Goal: Obtain resource: Obtain resource

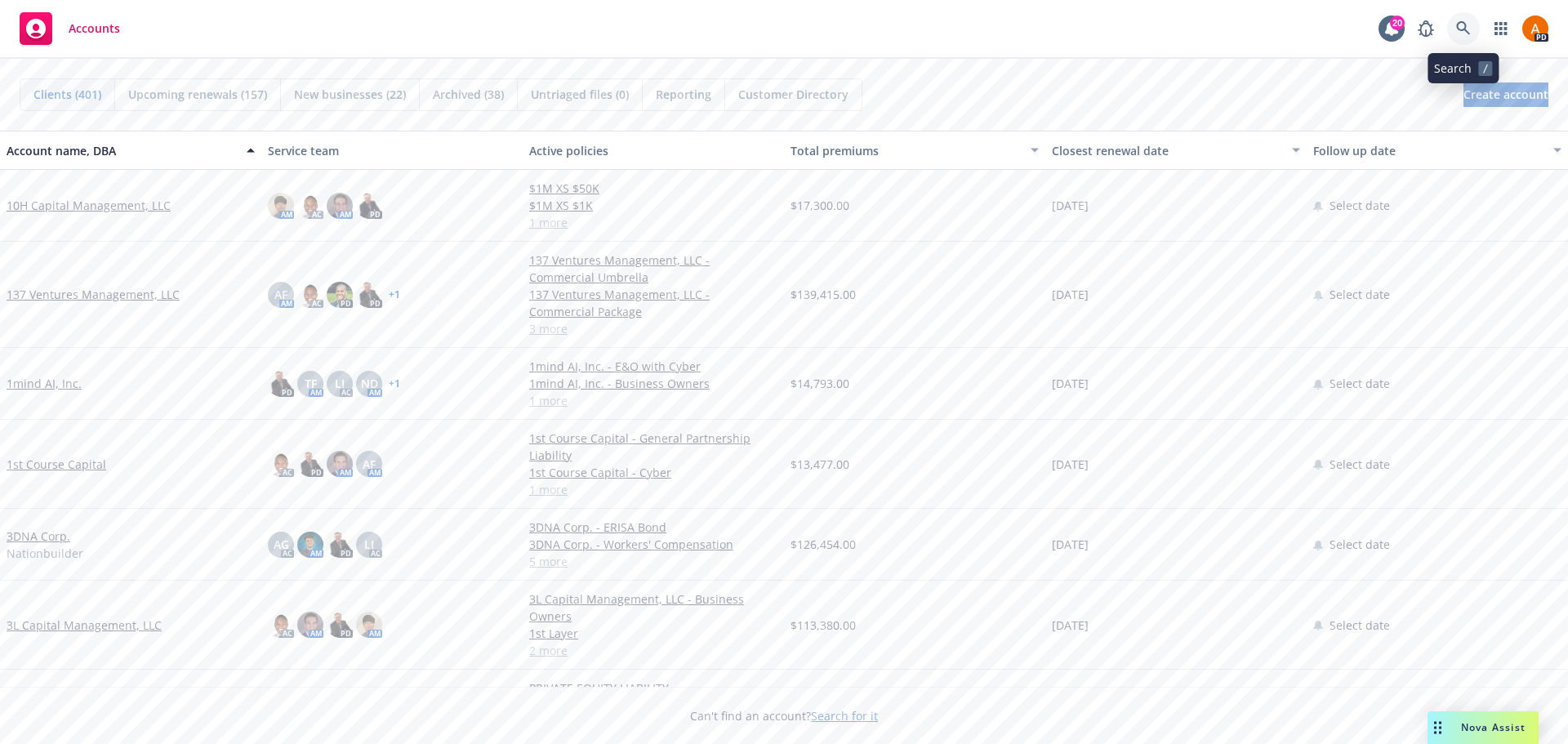
click at [1471, 32] on link at bounding box center [1462, 28] width 33 height 33
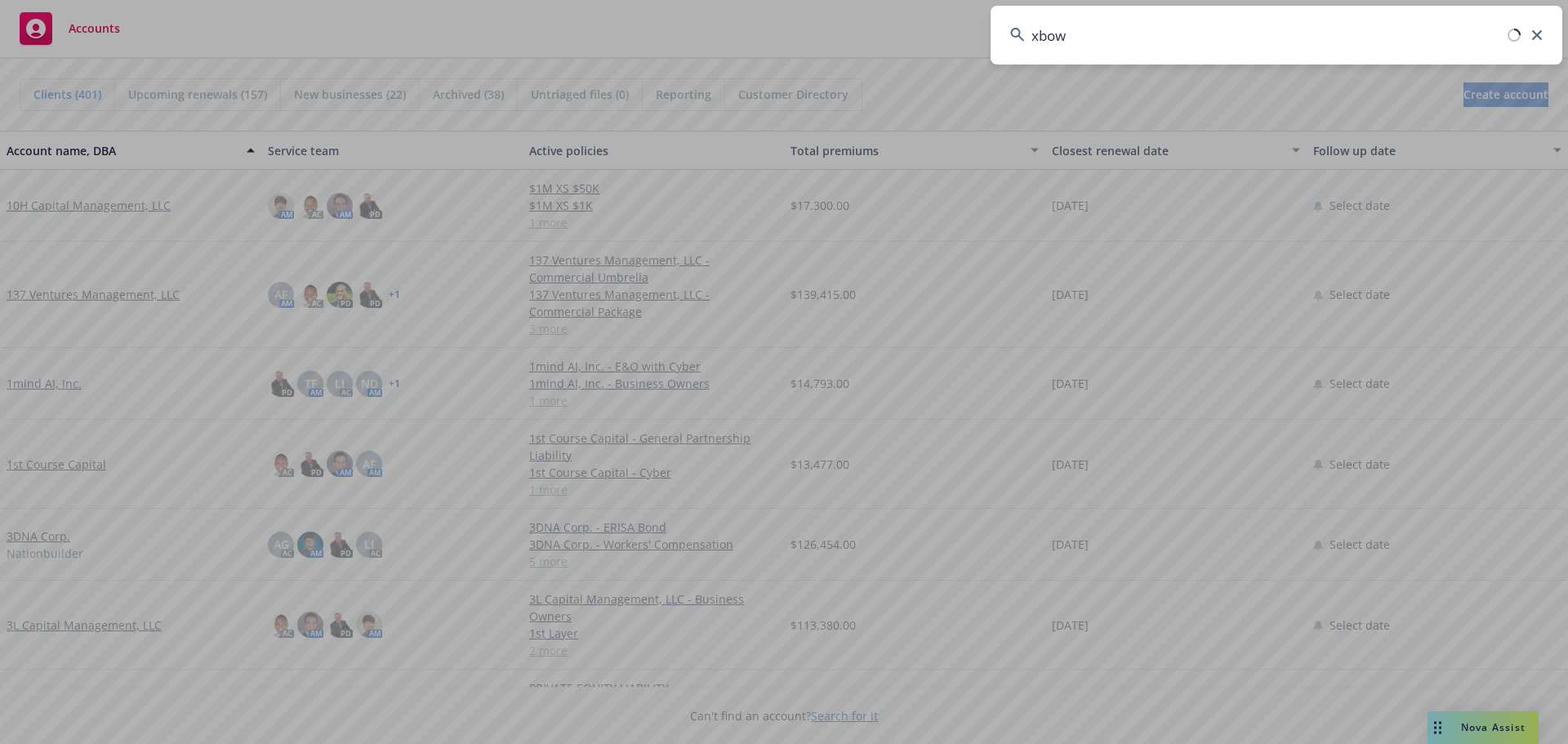
type input "xbow"
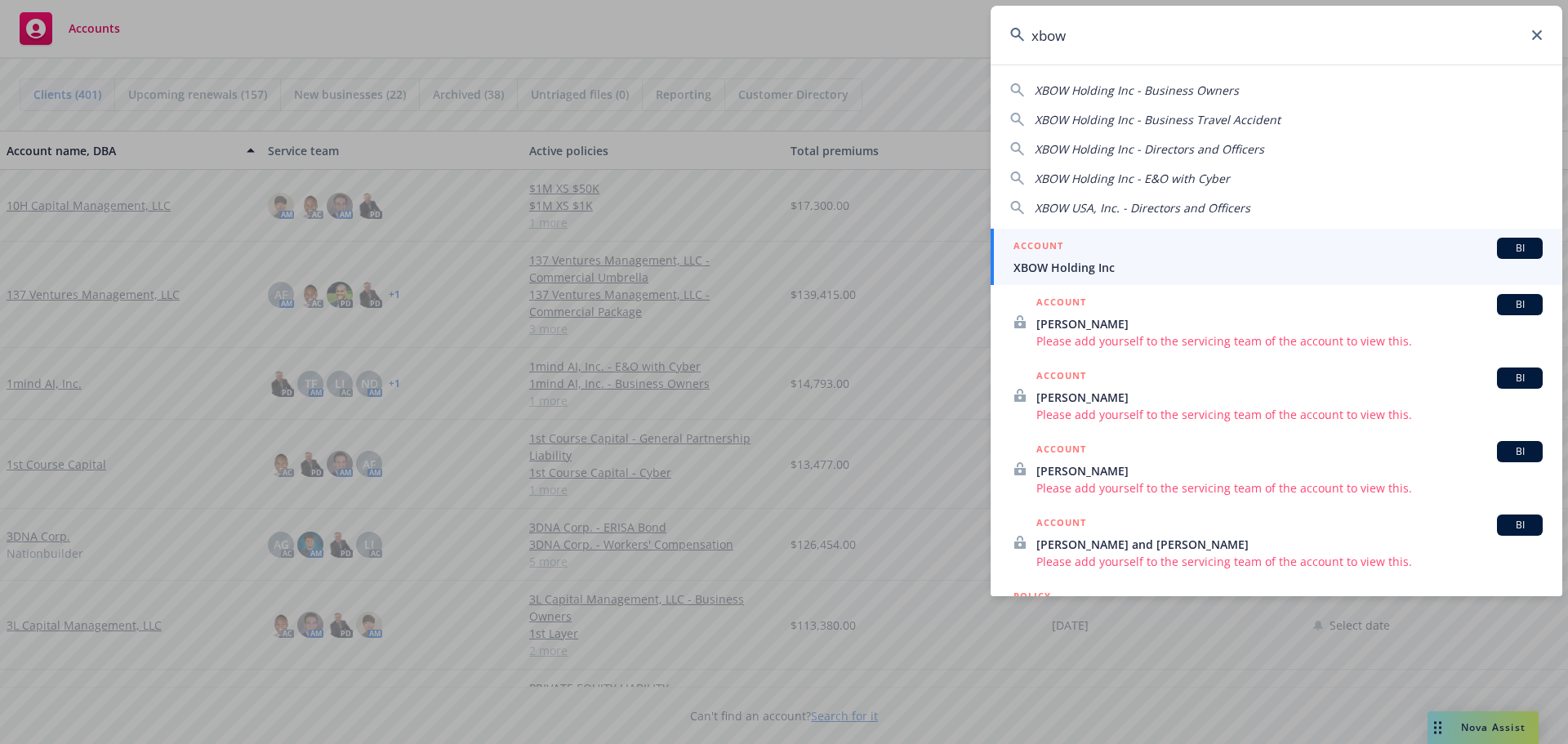
click at [1059, 271] on span "XBOW Holding Inc" at bounding box center [1278, 267] width 529 height 17
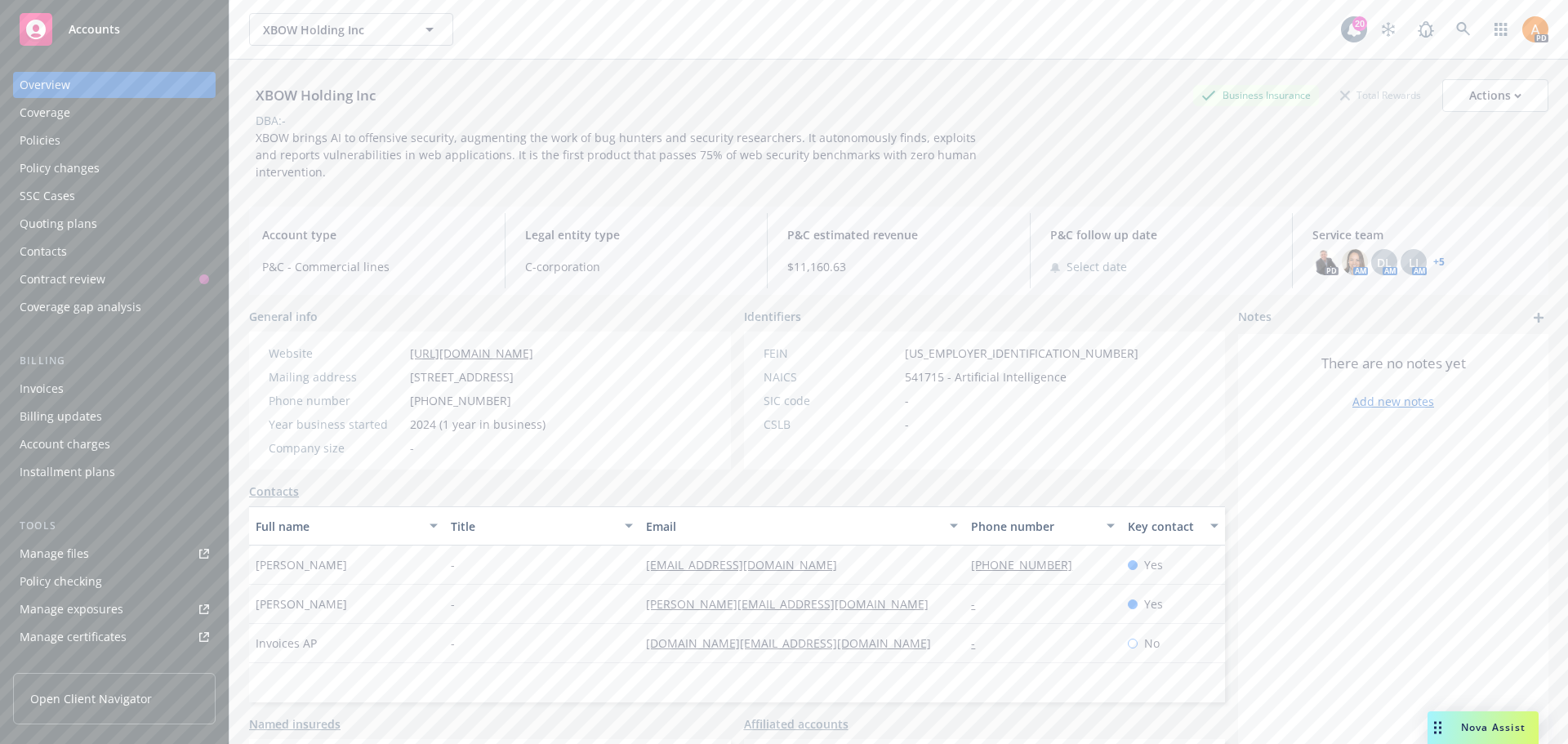
click at [83, 561] on div "Manage files" at bounding box center [54, 553] width 69 height 26
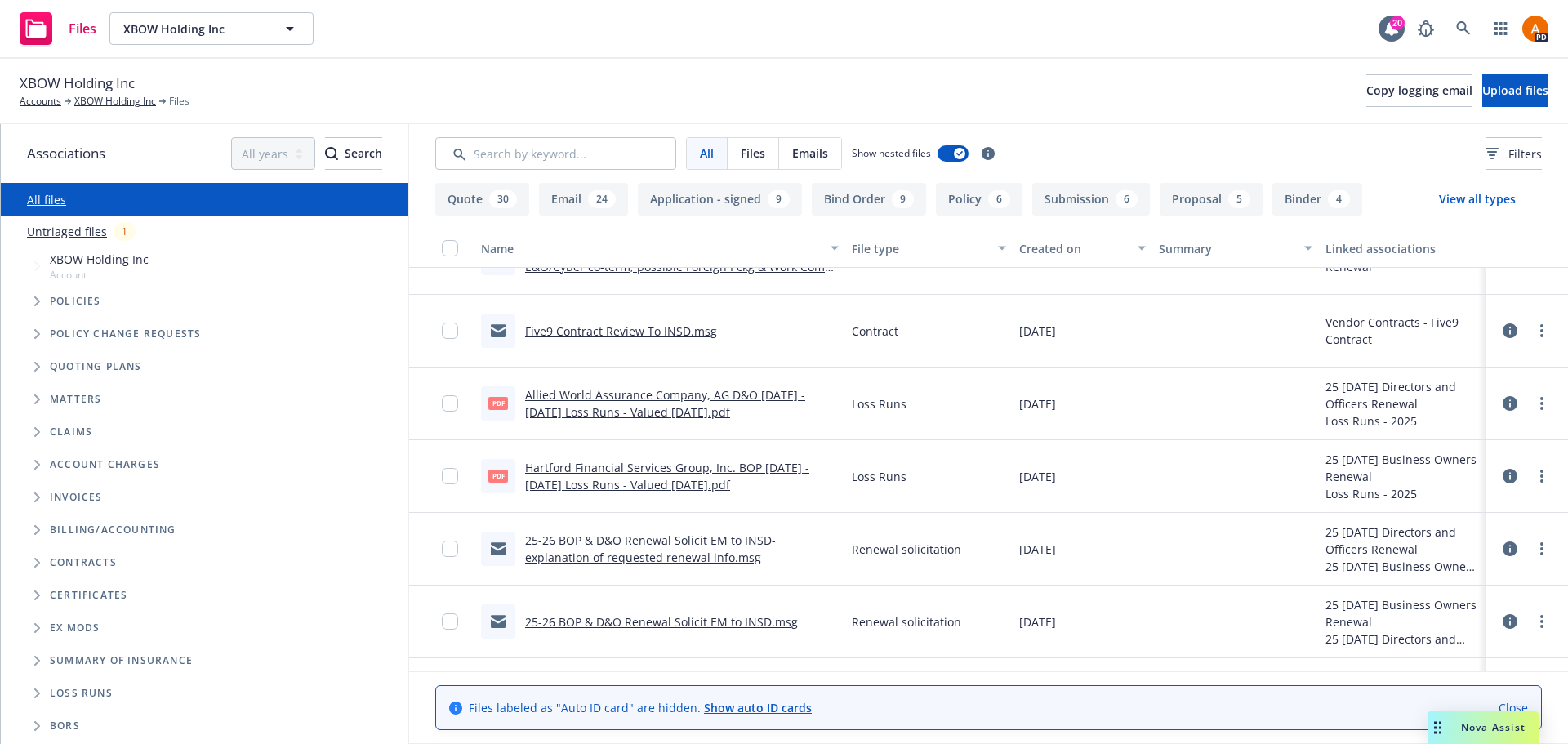
scroll to position [4658, 0]
